Goal: Information Seeking & Learning: Learn about a topic

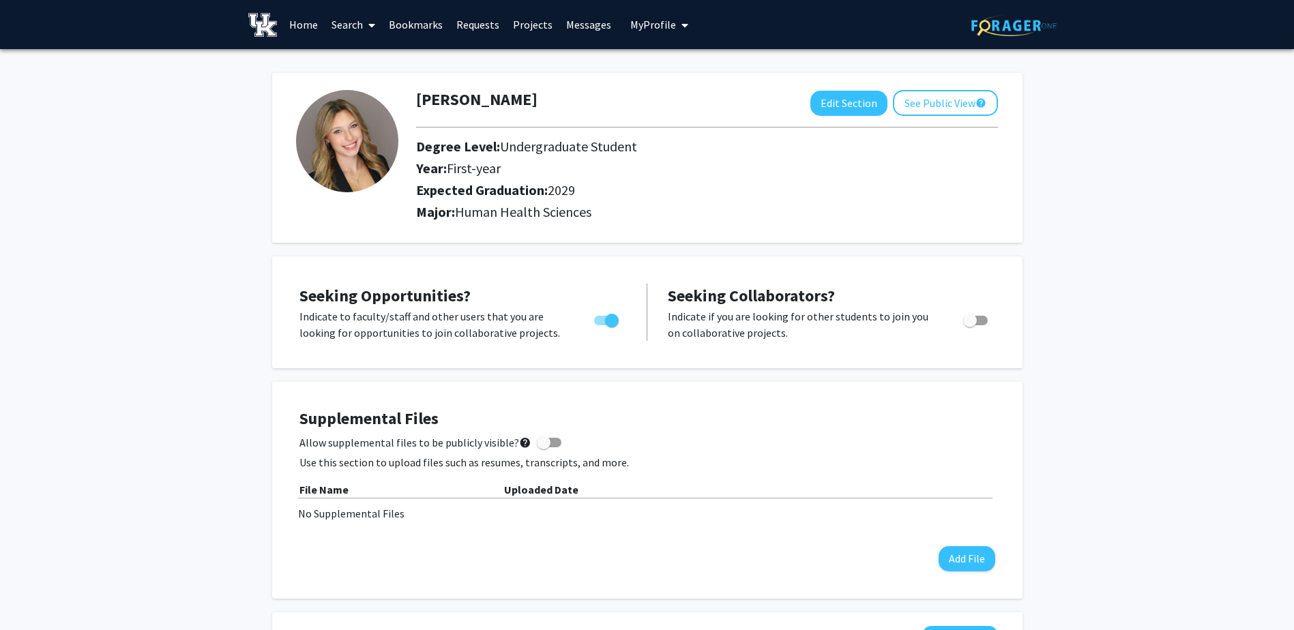
click at [359, 30] on link "Search" at bounding box center [353, 25] width 57 height 48
click at [358, 63] on span "Faculty/Staff" at bounding box center [375, 62] width 100 height 27
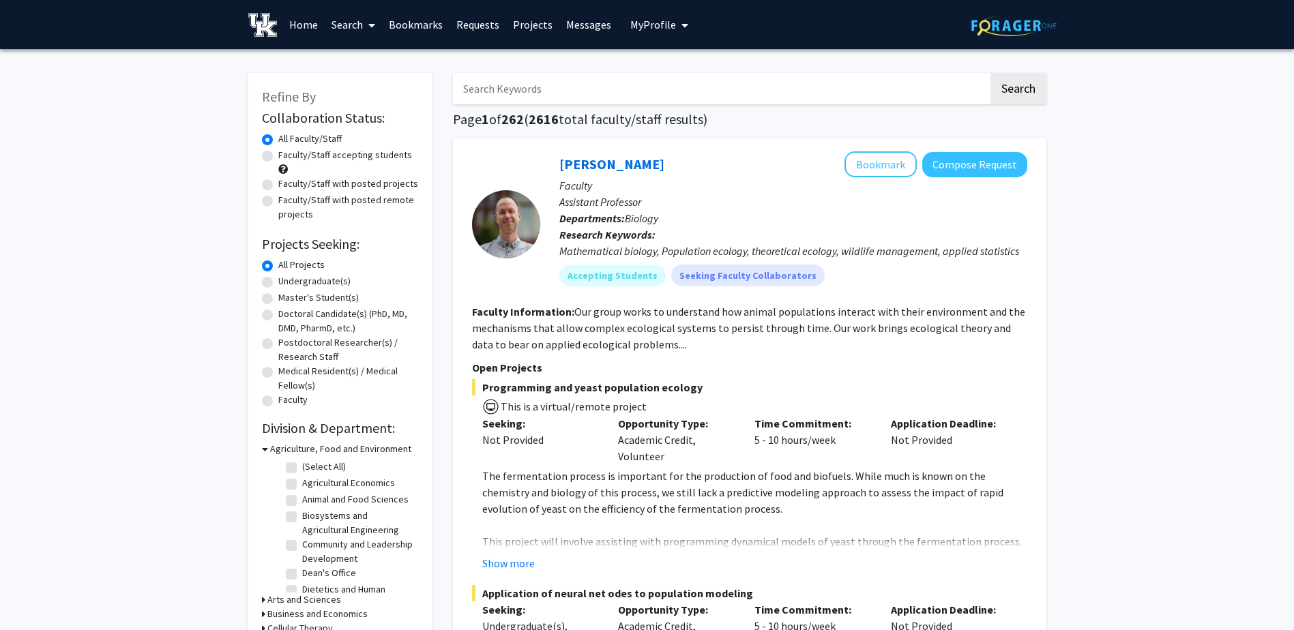
click at [321, 282] on label "Undergraduate(s)" at bounding box center [314, 281] width 72 height 14
click at [287, 282] on input "Undergraduate(s)" at bounding box center [282, 278] width 9 height 9
radio input "true"
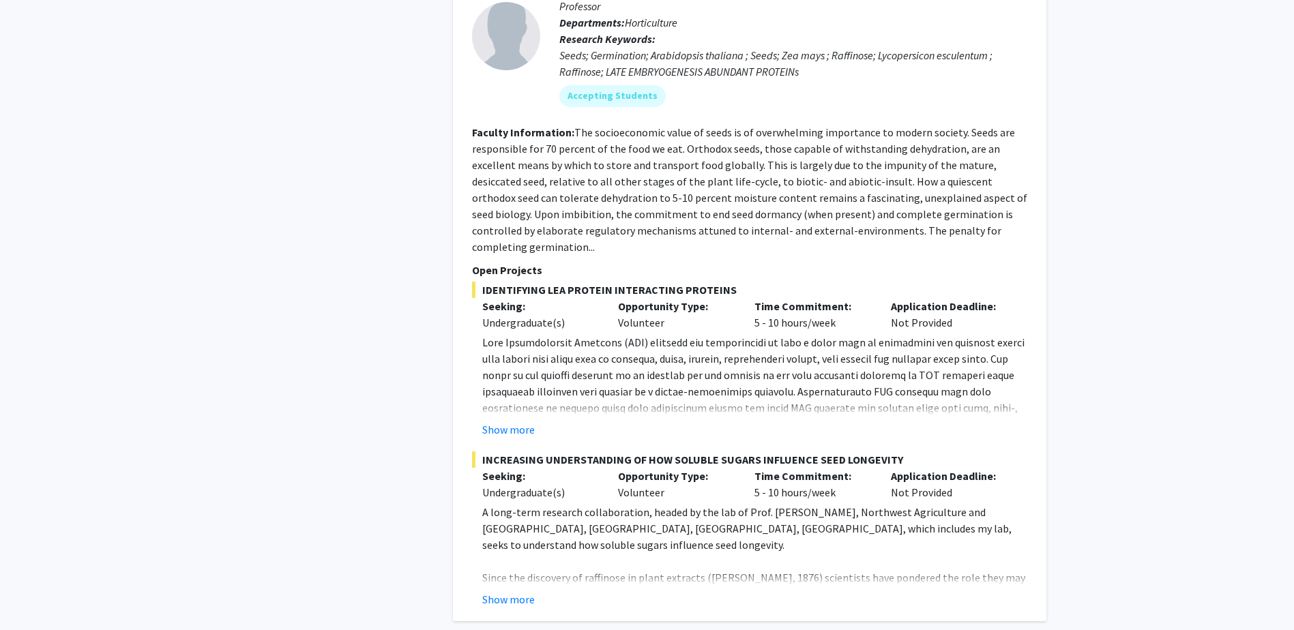
scroll to position [6459, 0]
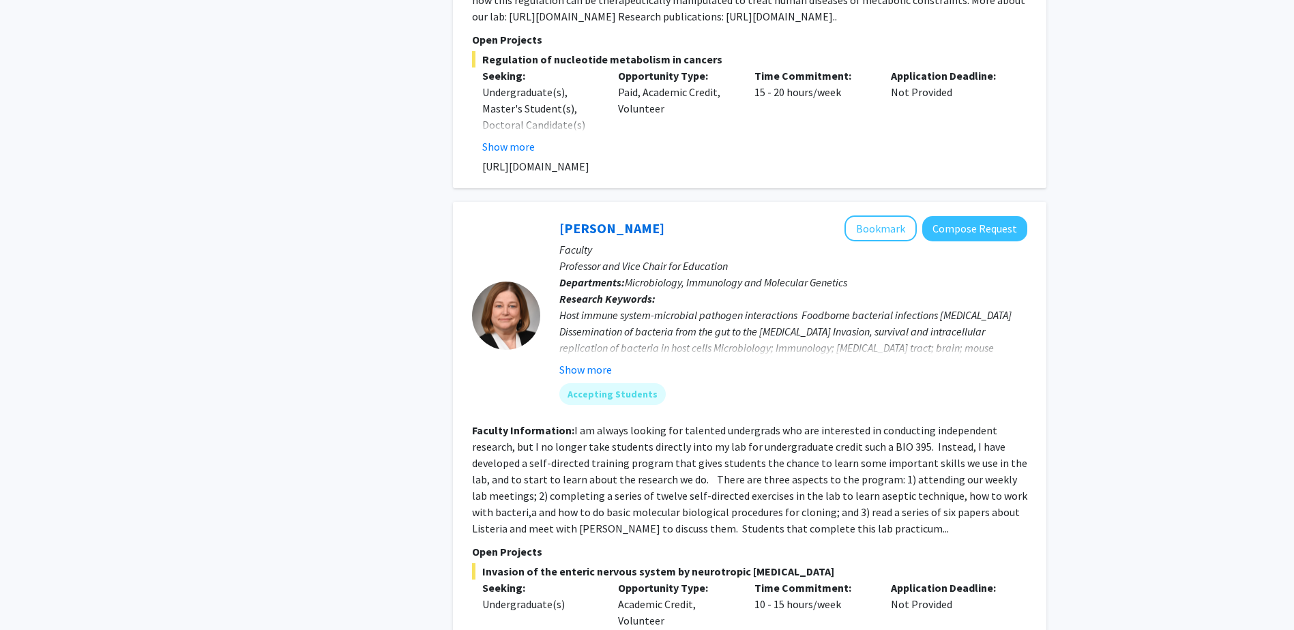
scroll to position [2865, 0]
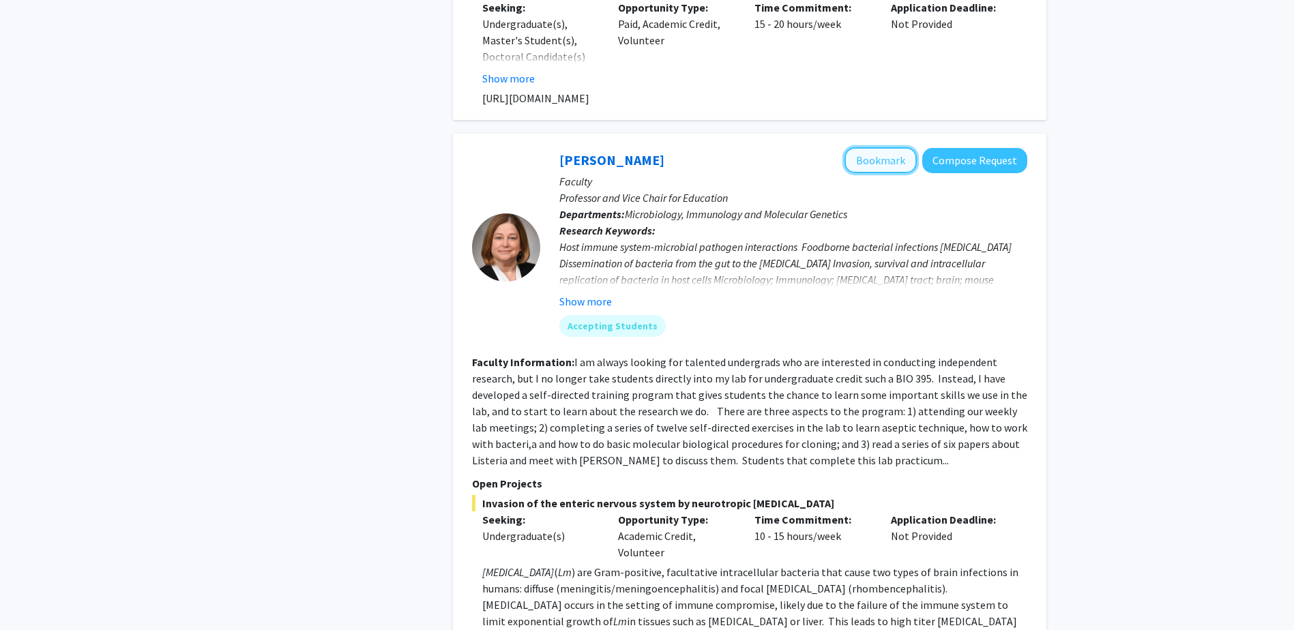
click at [884, 147] on button "Bookmark" at bounding box center [880, 160] width 72 height 26
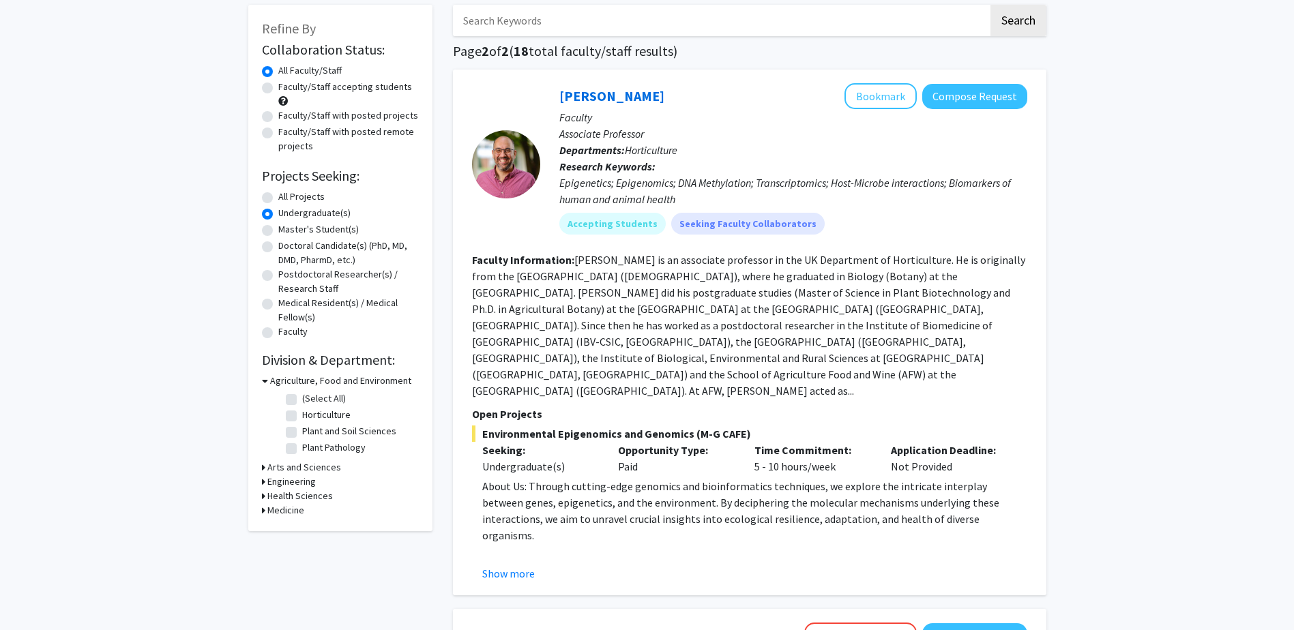
scroll to position [0, 0]
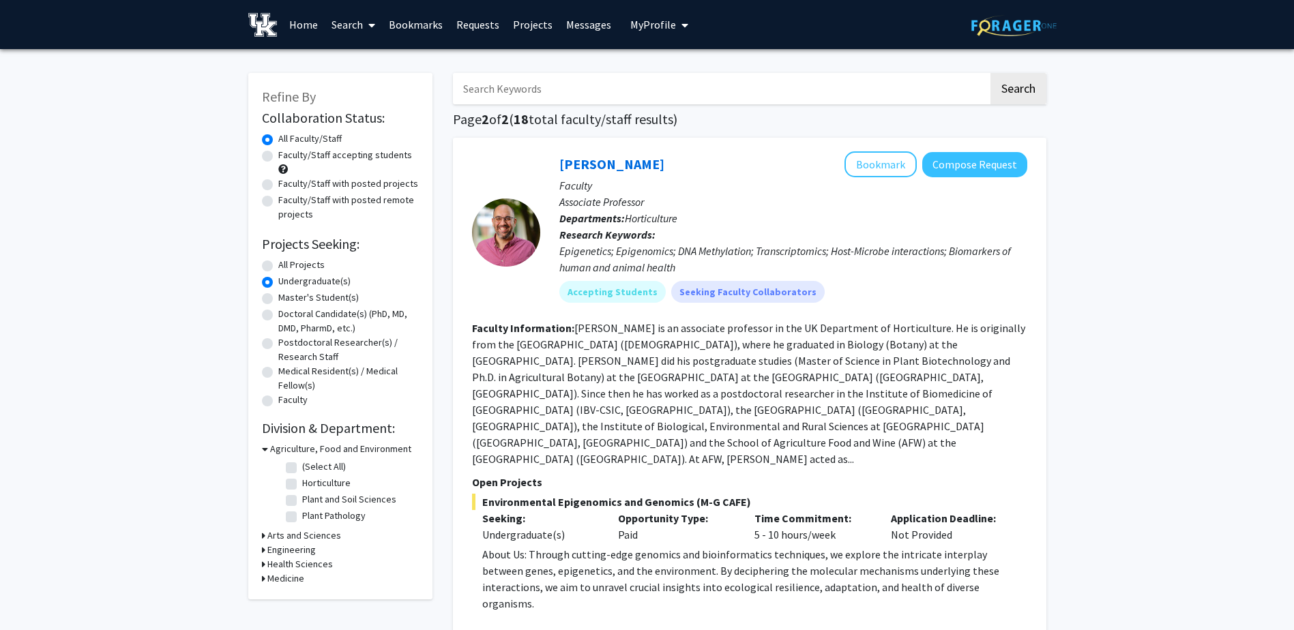
click at [278, 158] on label "Faculty/Staff accepting students" at bounding box center [345, 155] width 134 height 14
click at [278, 157] on input "Faculty/Staff accepting students" at bounding box center [282, 152] width 9 height 9
radio input "true"
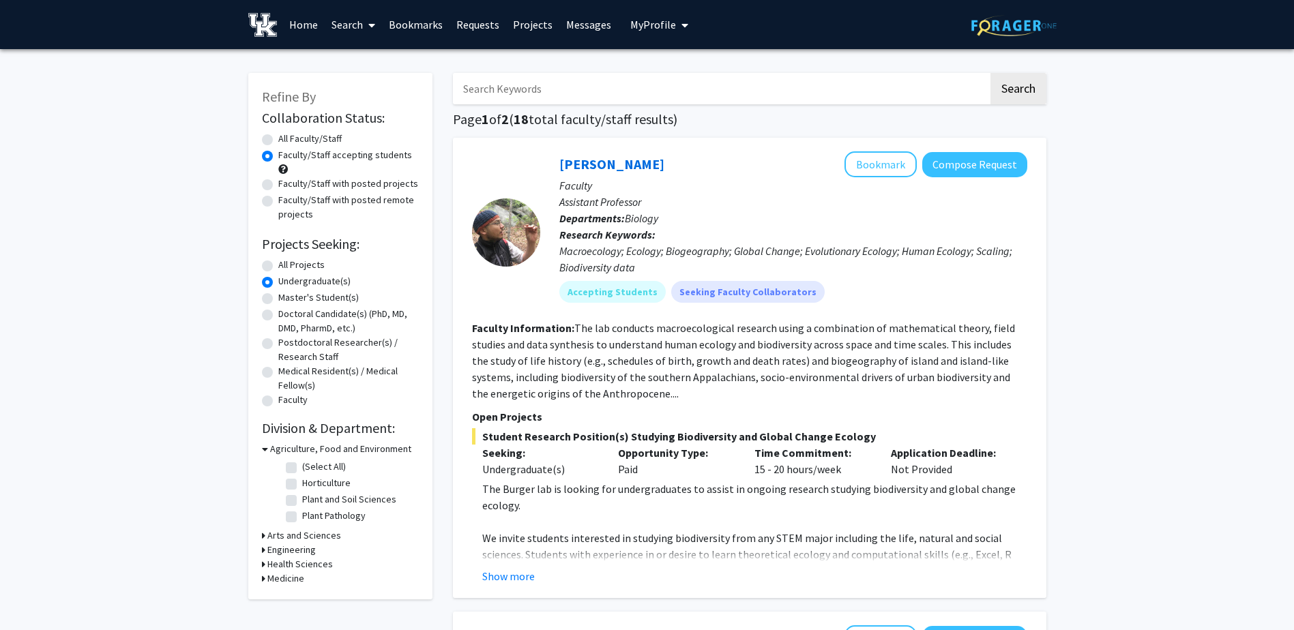
click at [278, 138] on label "All Faculty/Staff" at bounding box center [309, 139] width 63 height 14
click at [278, 138] on input "All Faculty/Staff" at bounding box center [282, 136] width 9 height 9
radio input "true"
